Goal: Task Accomplishment & Management: Manage account settings

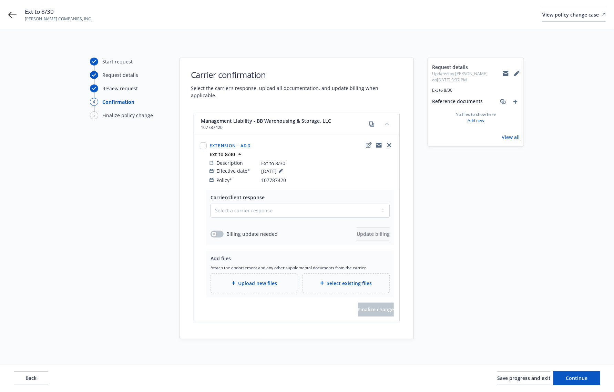
click at [81, 166] on div "Start request Request details Review request 4 Confirmation 5 Finalize policy c…" at bounding box center [307, 199] width 598 height 282
